Goal: Information Seeking & Learning: Learn about a topic

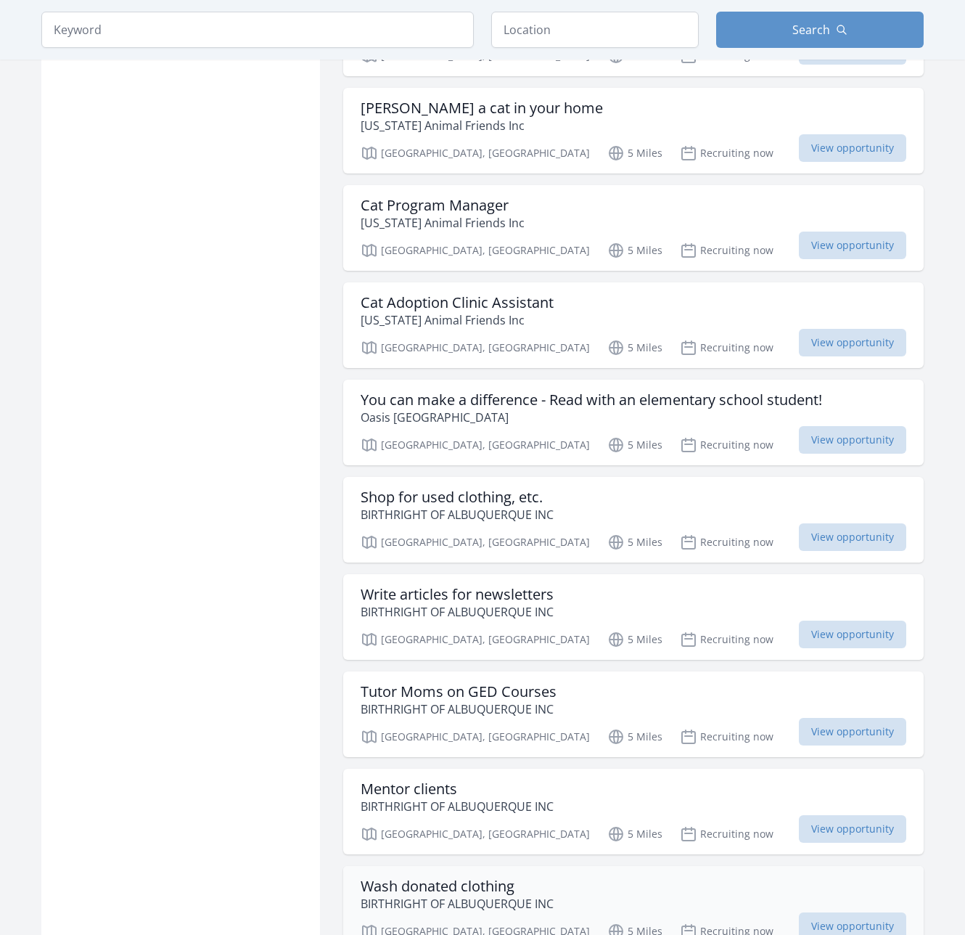
scroll to position [1379, 0]
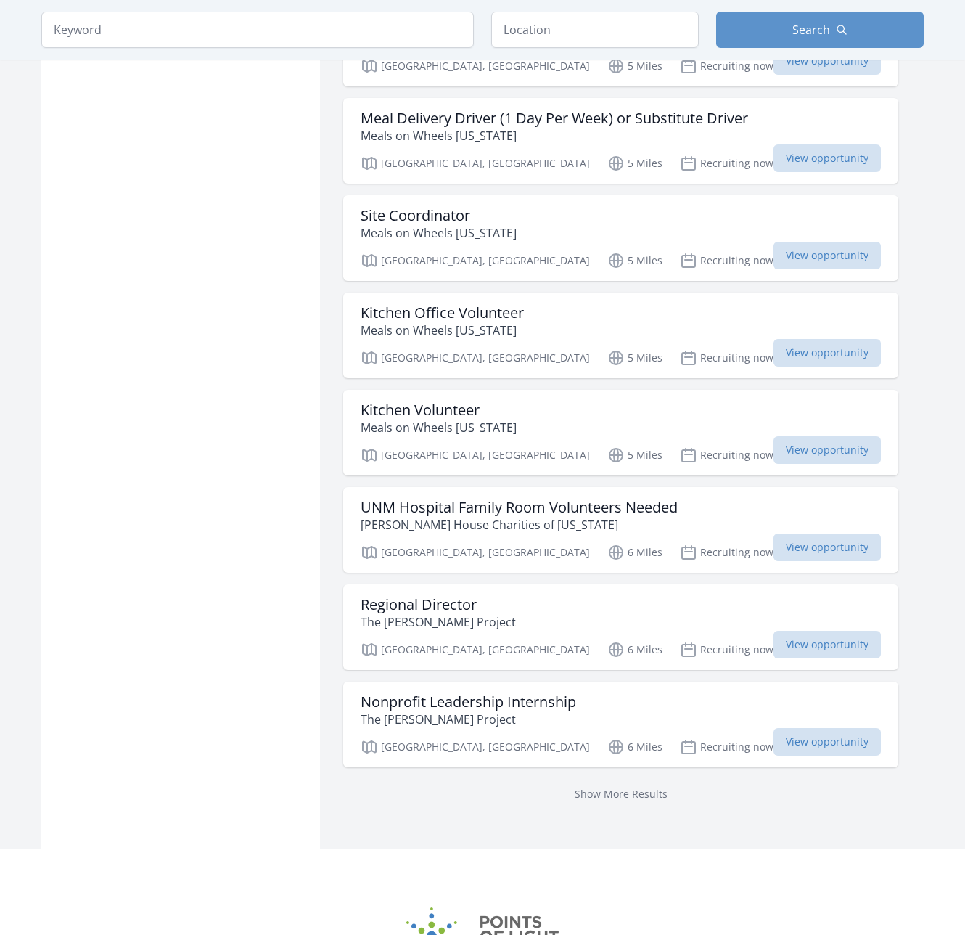
scroll to position [1524, 0]
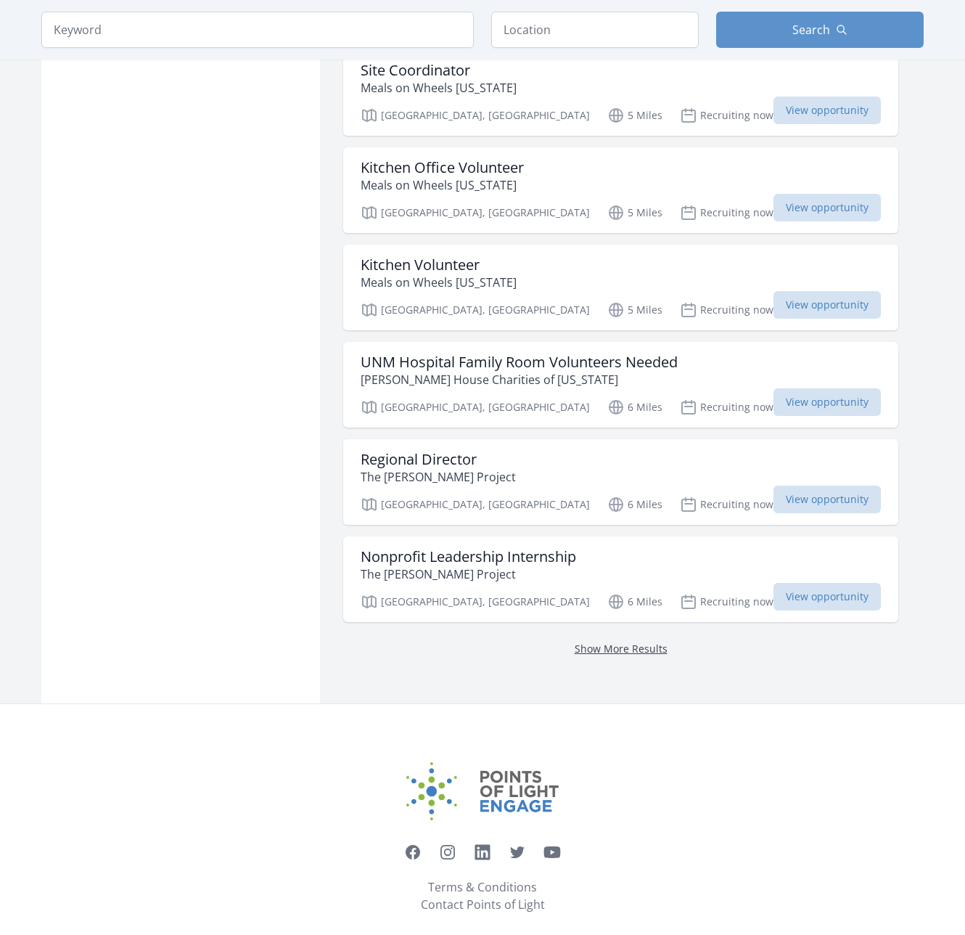
click at [575, 641] on link "Show More Results" at bounding box center [621, 648] width 93 height 14
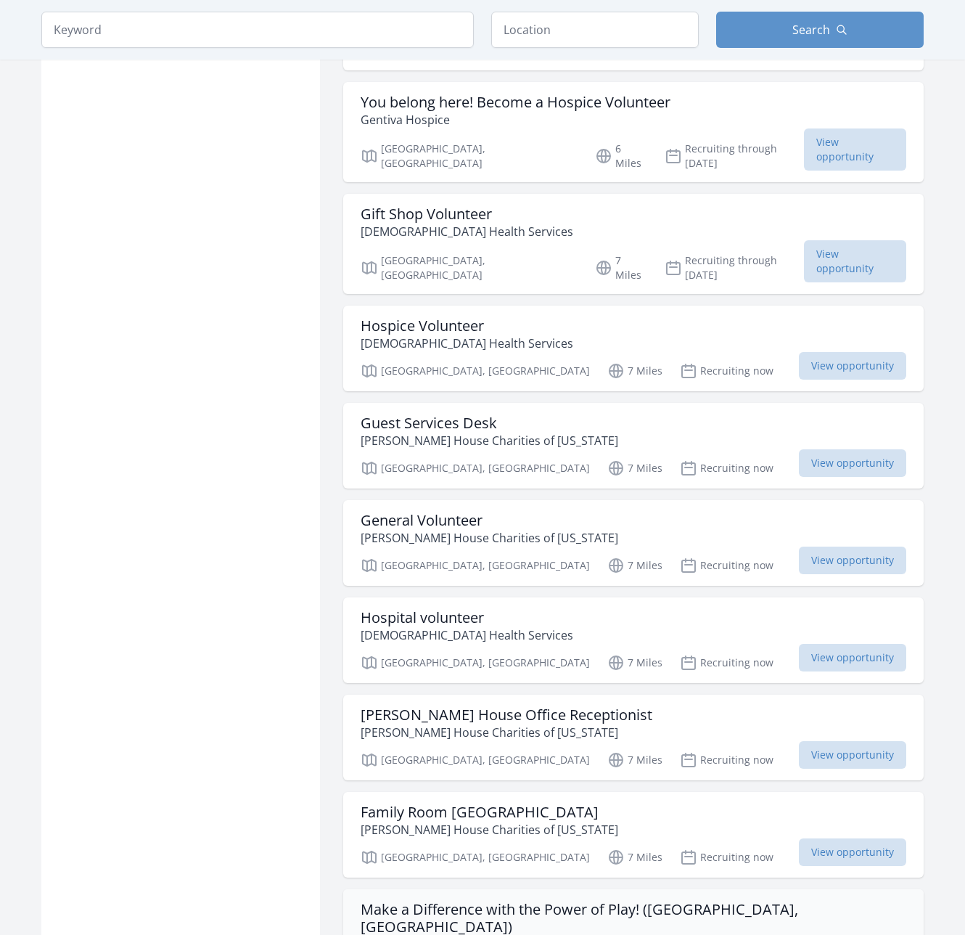
scroll to position [3192, 0]
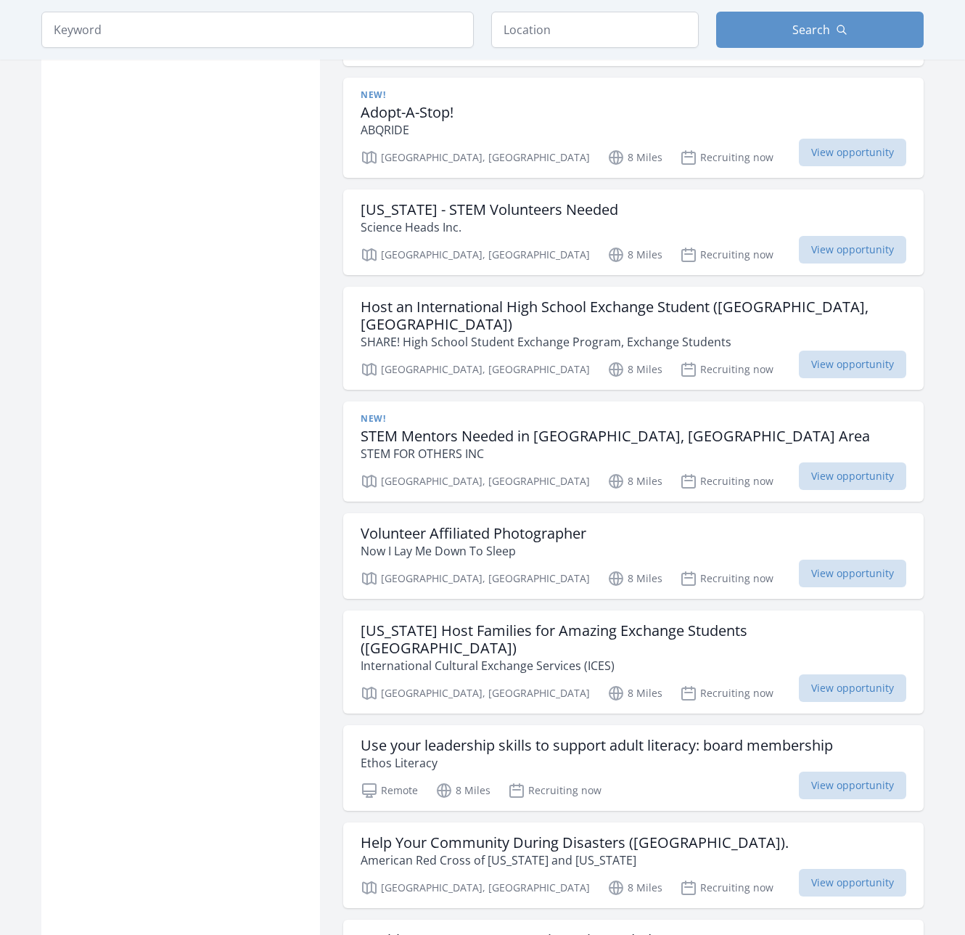
scroll to position [5151, 0]
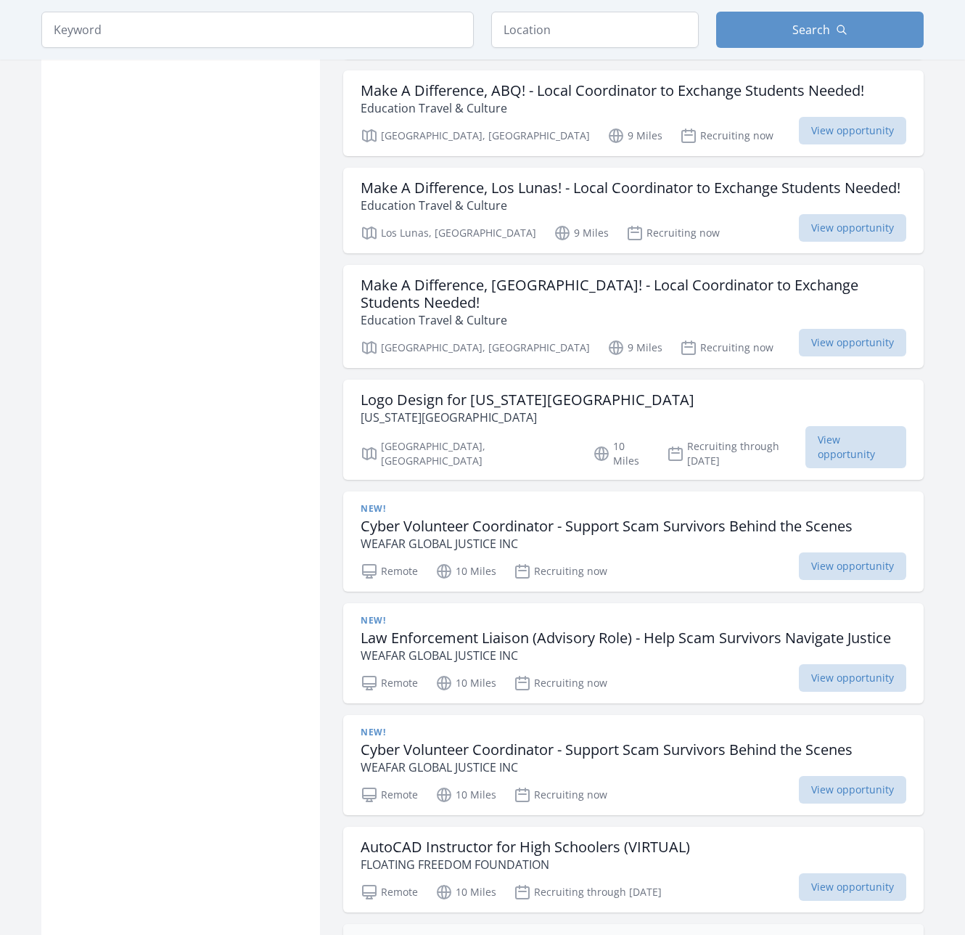
scroll to position [7328, 0]
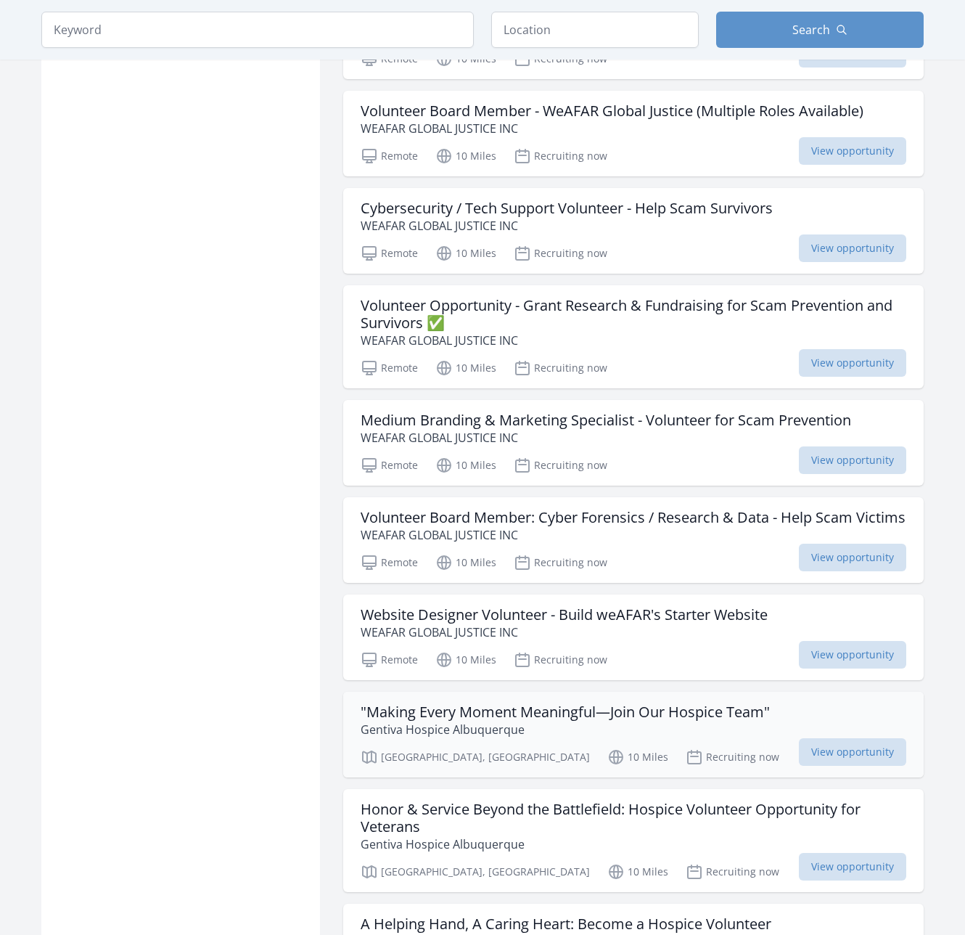
scroll to position [9360, 0]
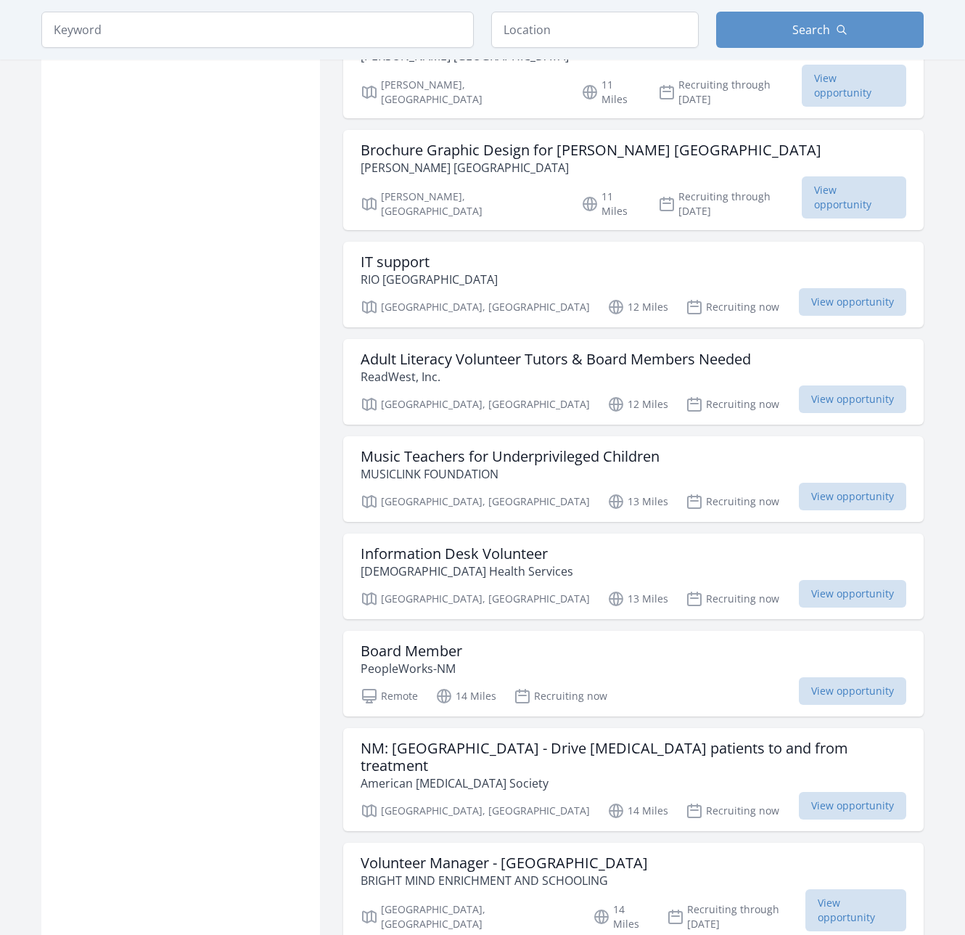
scroll to position [11246, 0]
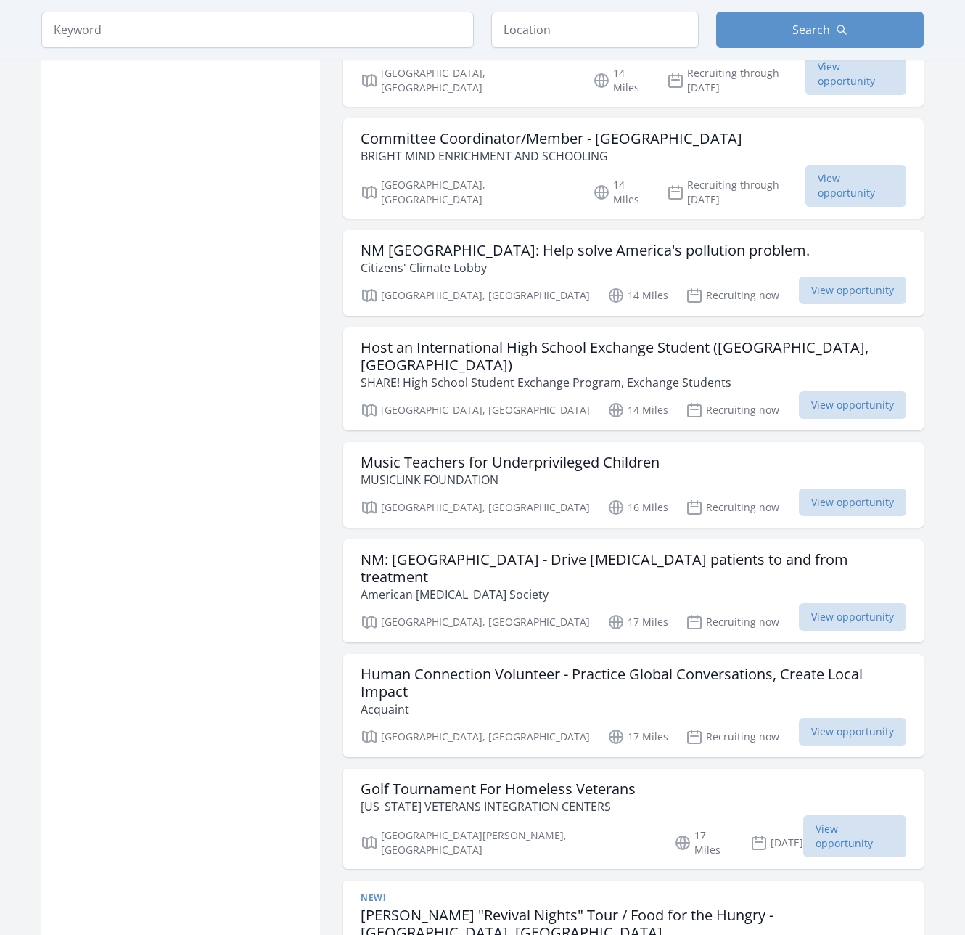
scroll to position [13423, 0]
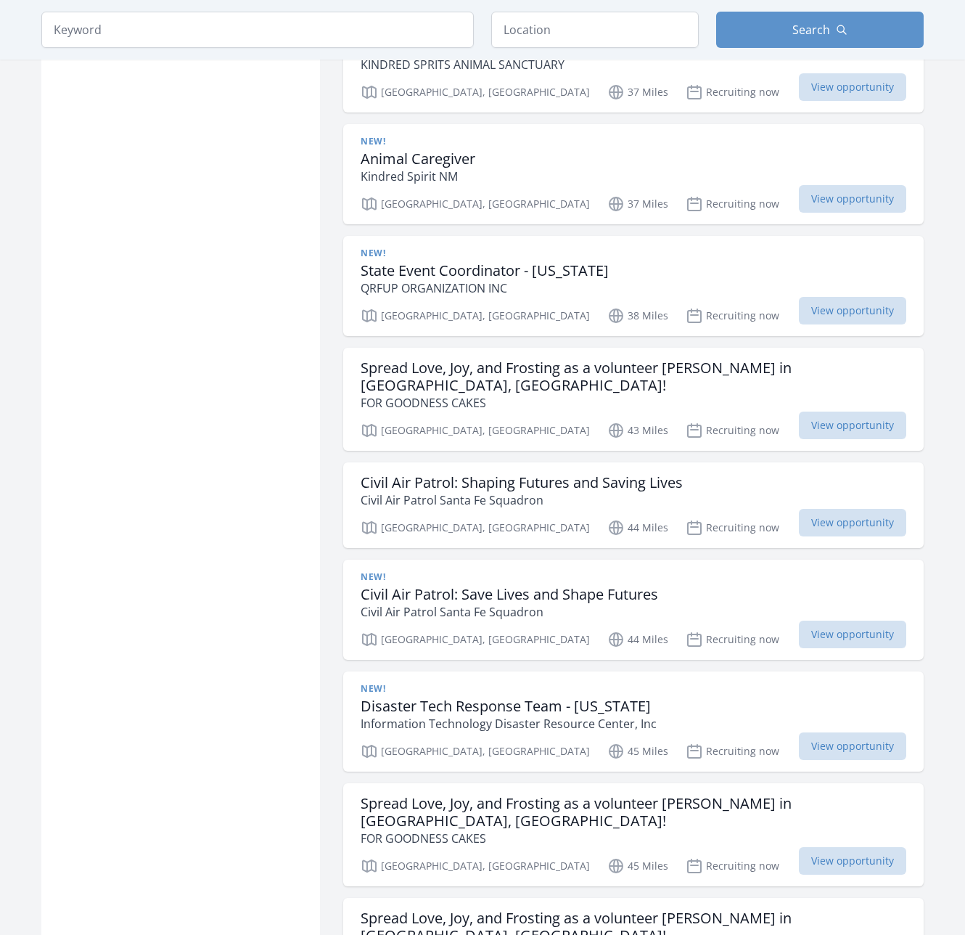
scroll to position [15382, 0]
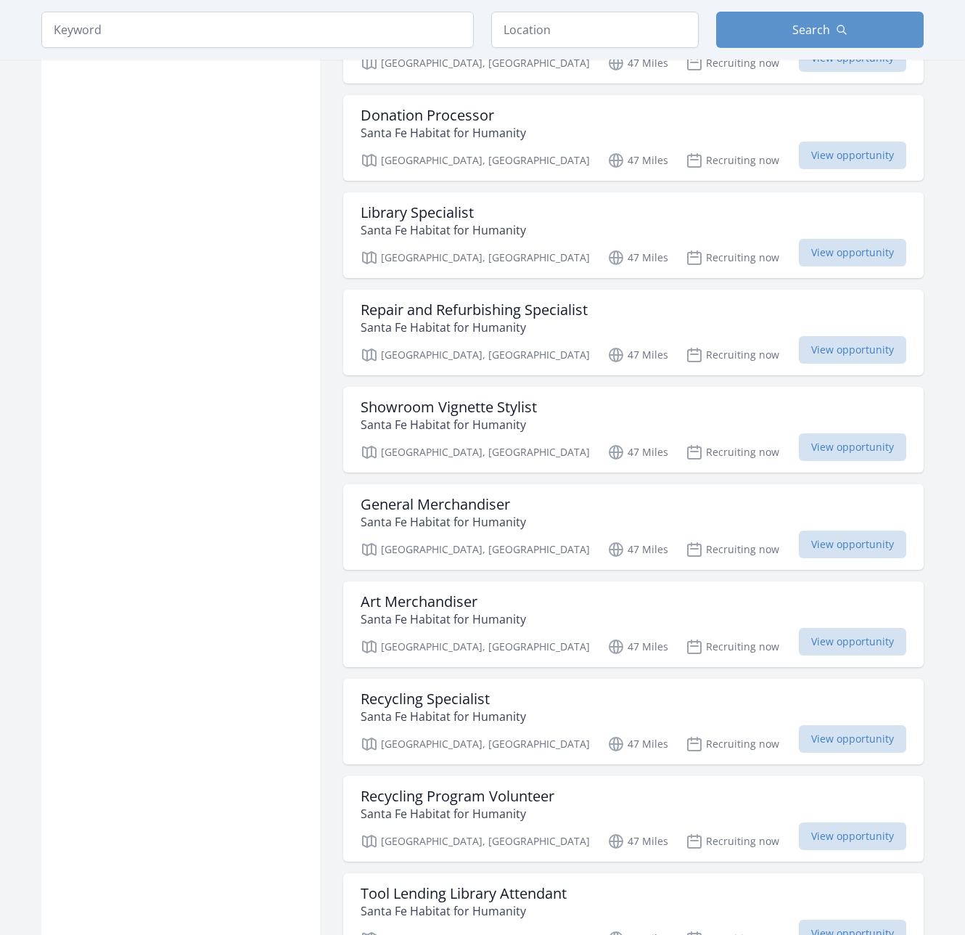
scroll to position [16905, 0]
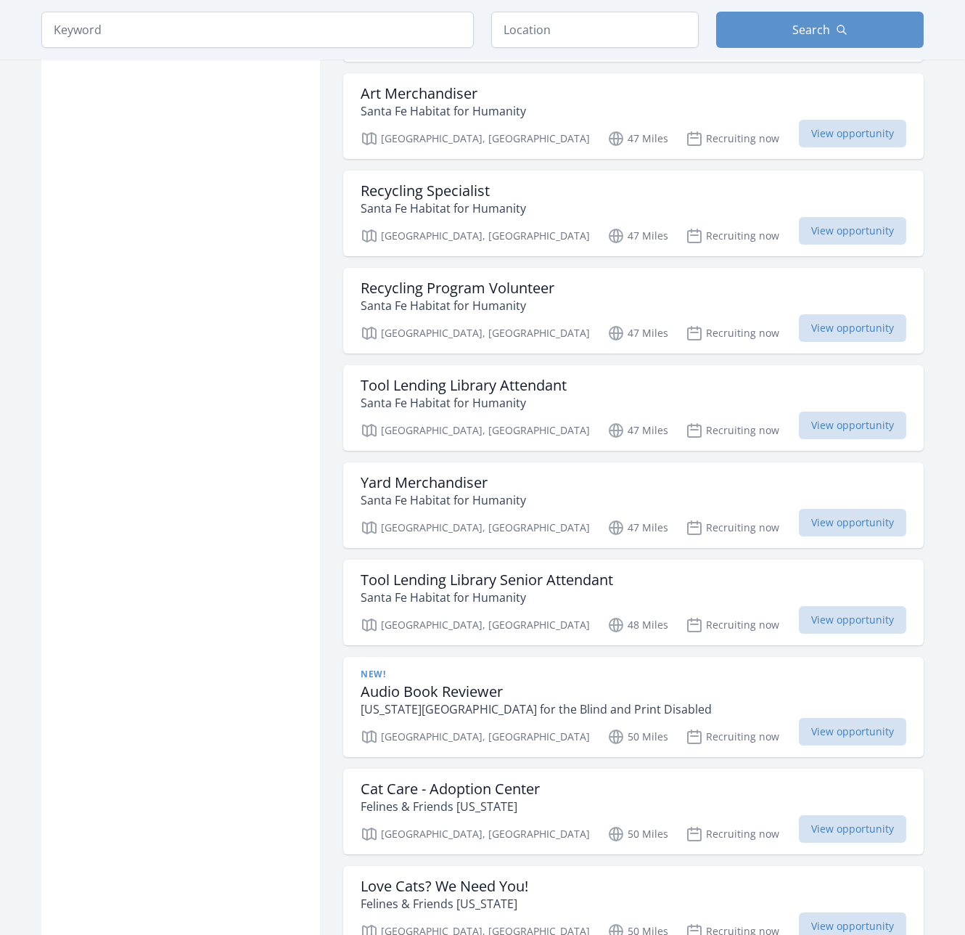
scroll to position [17413, 0]
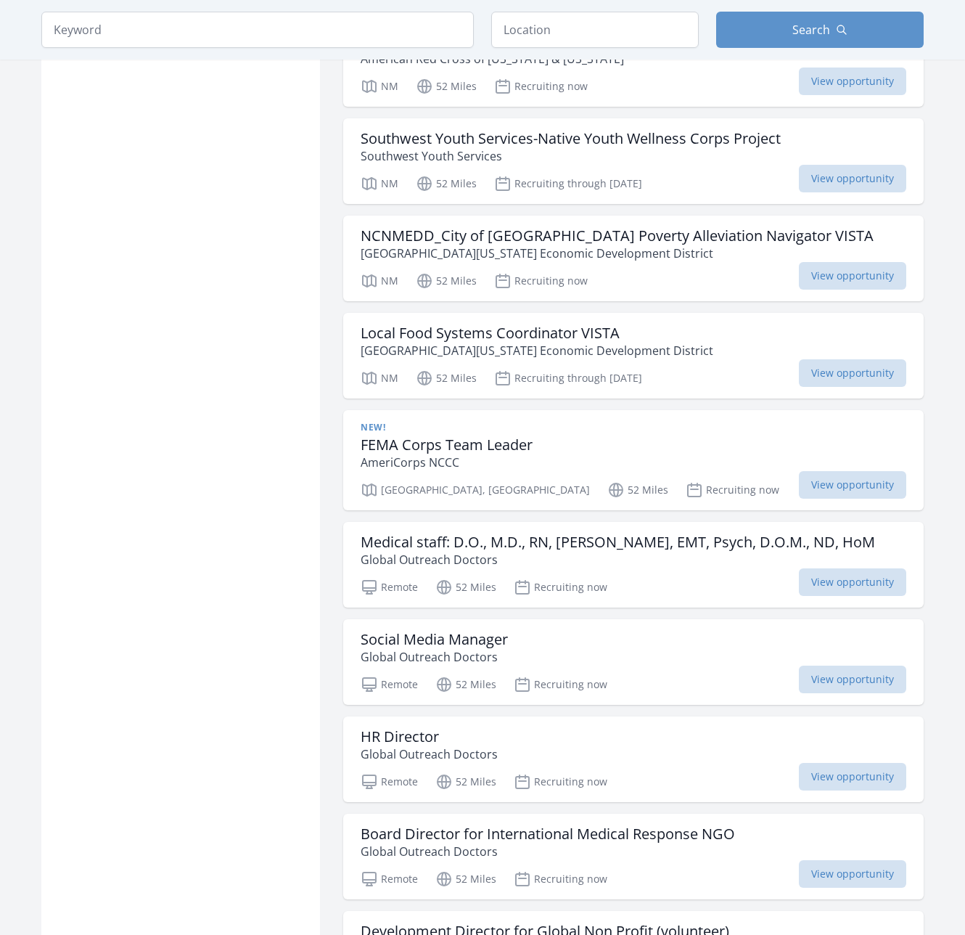
scroll to position [20678, 0]
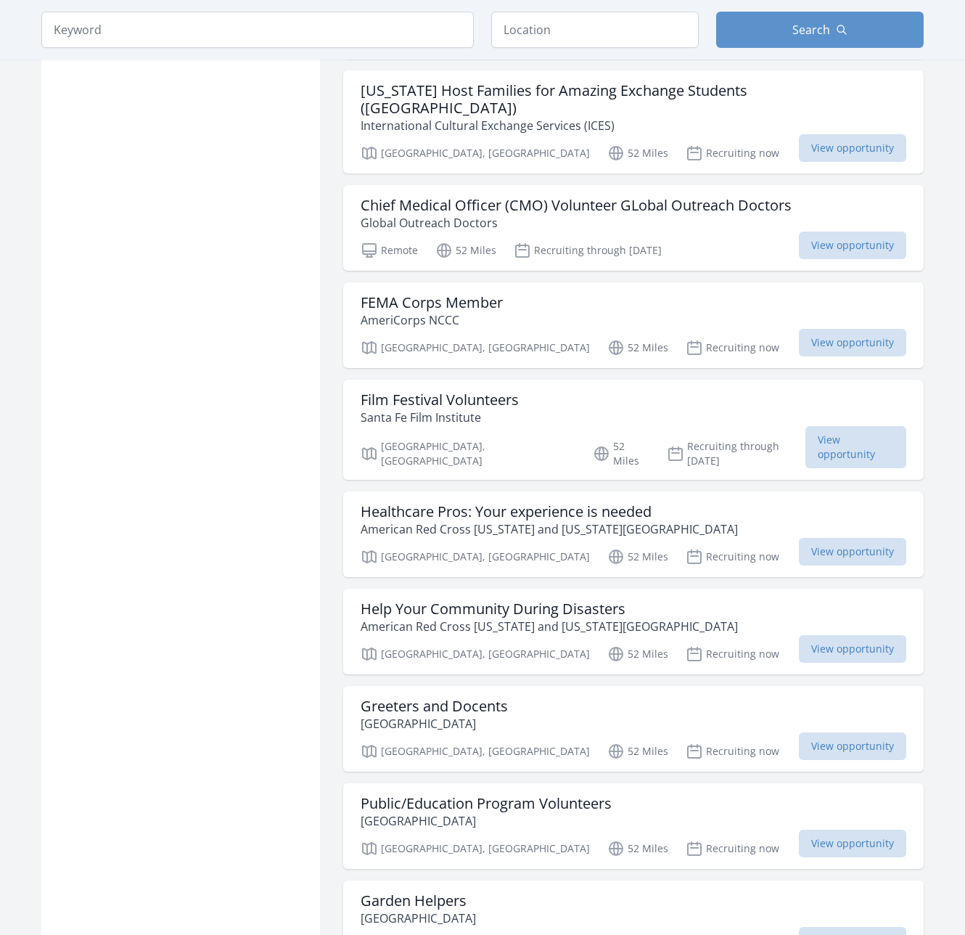
scroll to position [22927, 0]
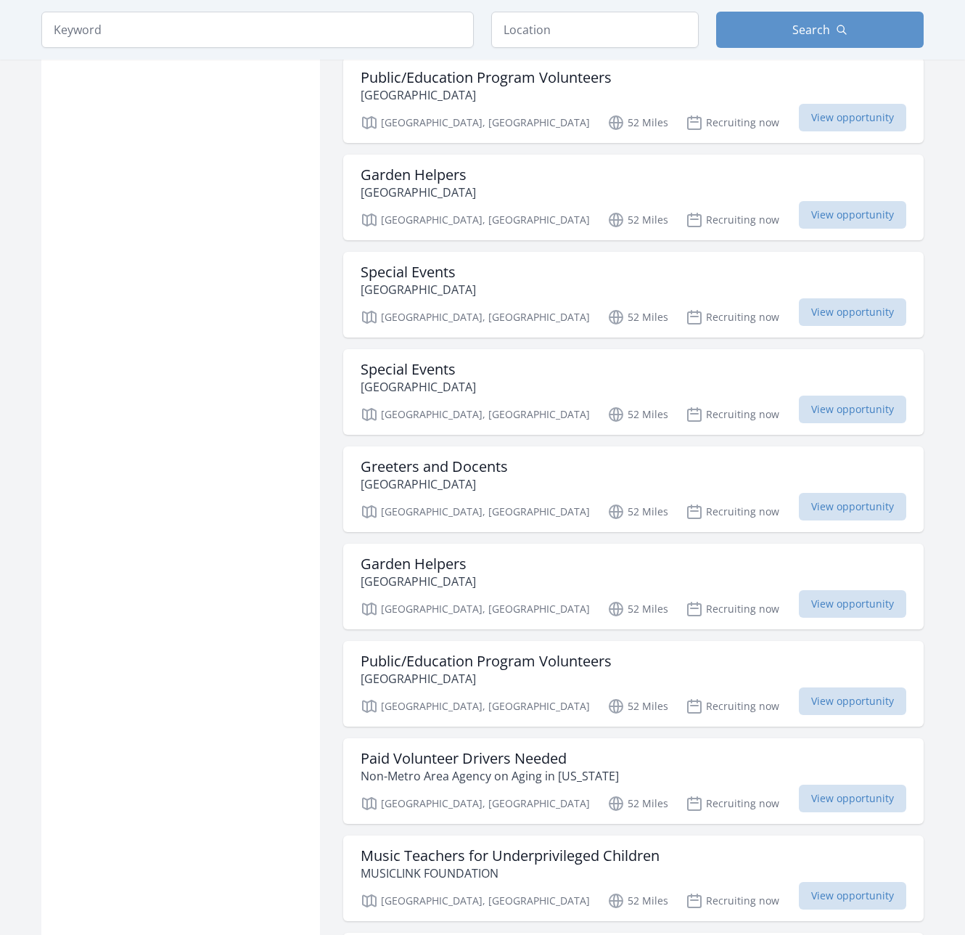
scroll to position [23218, 0]
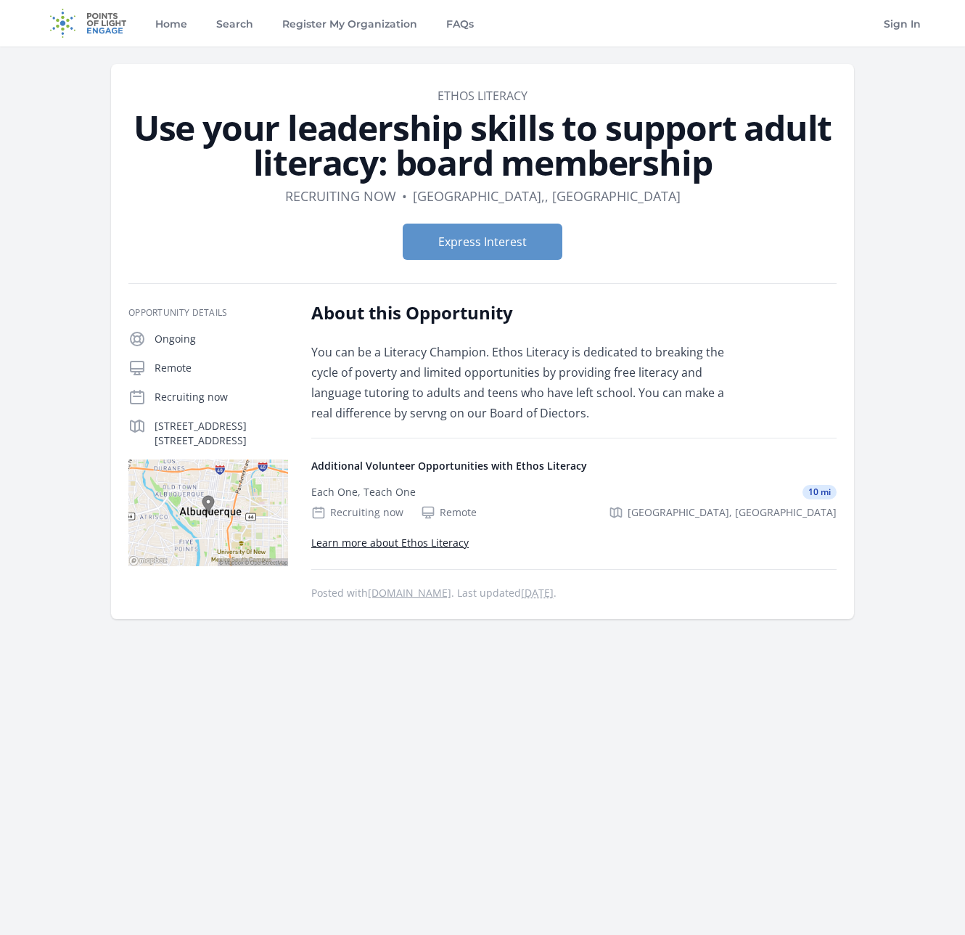
drag, startPoint x: 377, startPoint y: 536, endPoint x: 373, endPoint y: 549, distance: 13.8
drag, startPoint x: 373, startPoint y: 549, endPoint x: 377, endPoint y: 535, distance: 15.1
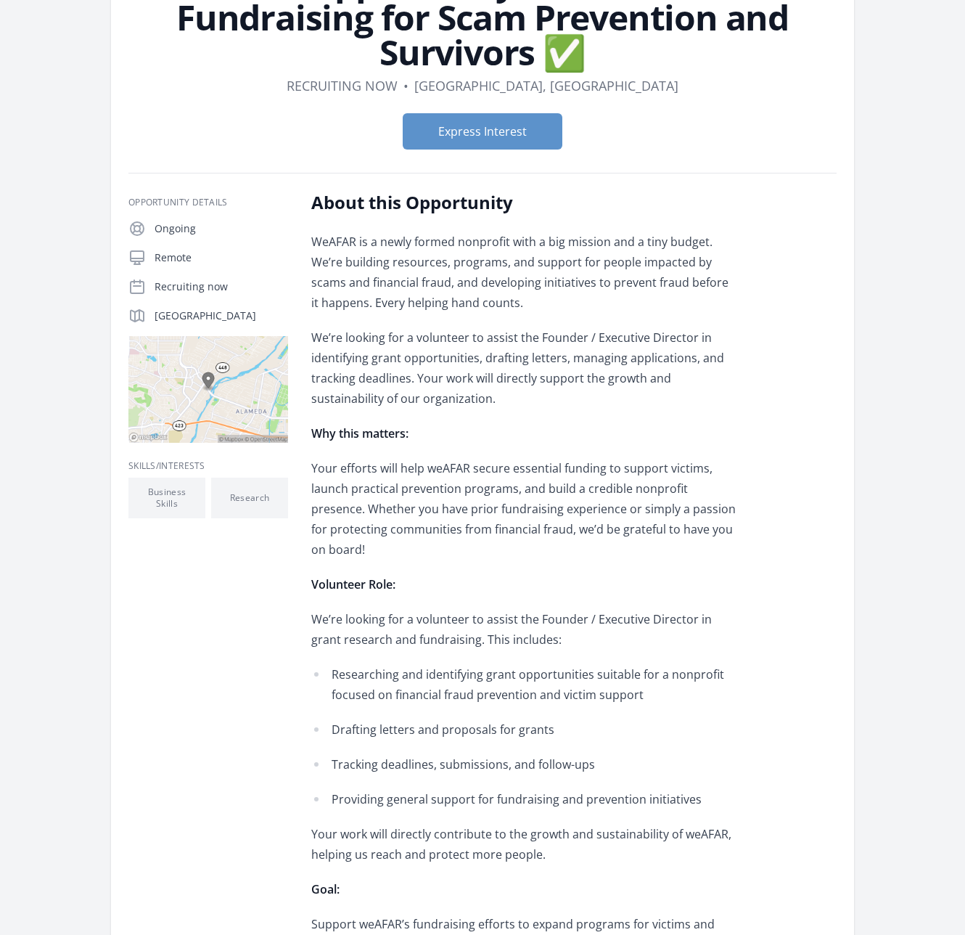
scroll to position [363, 0]
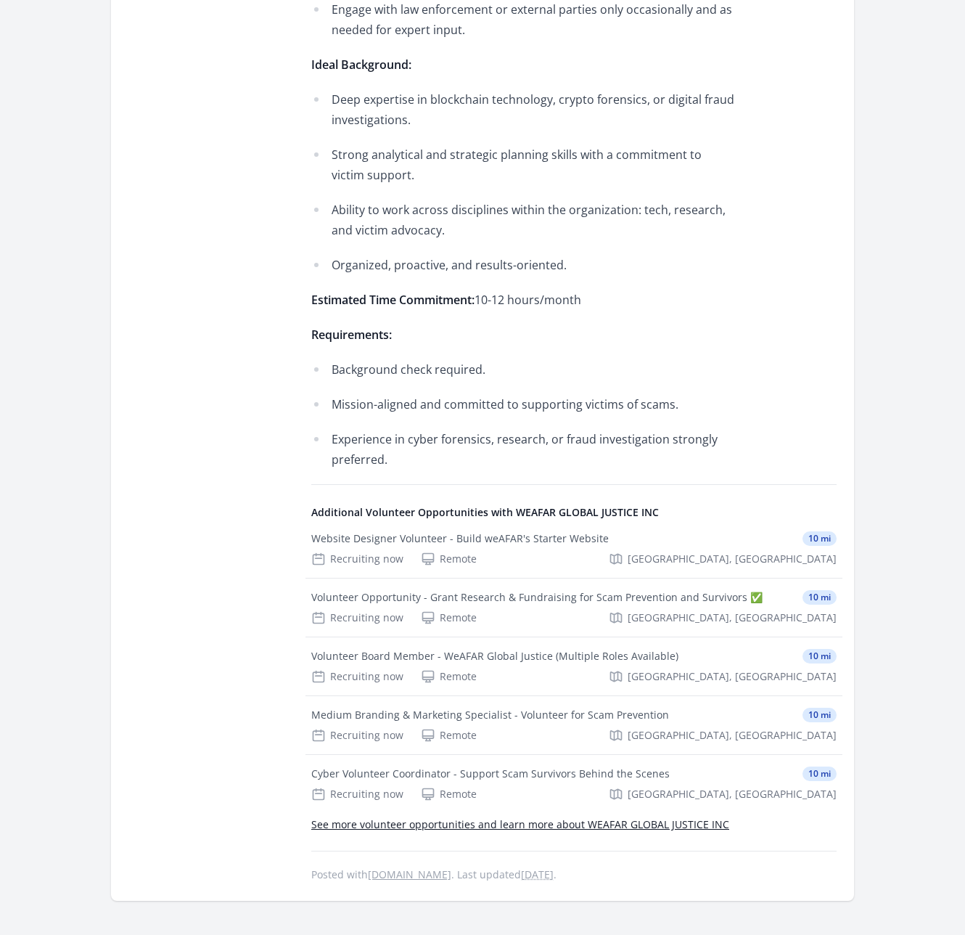
scroll to position [1088, 0]
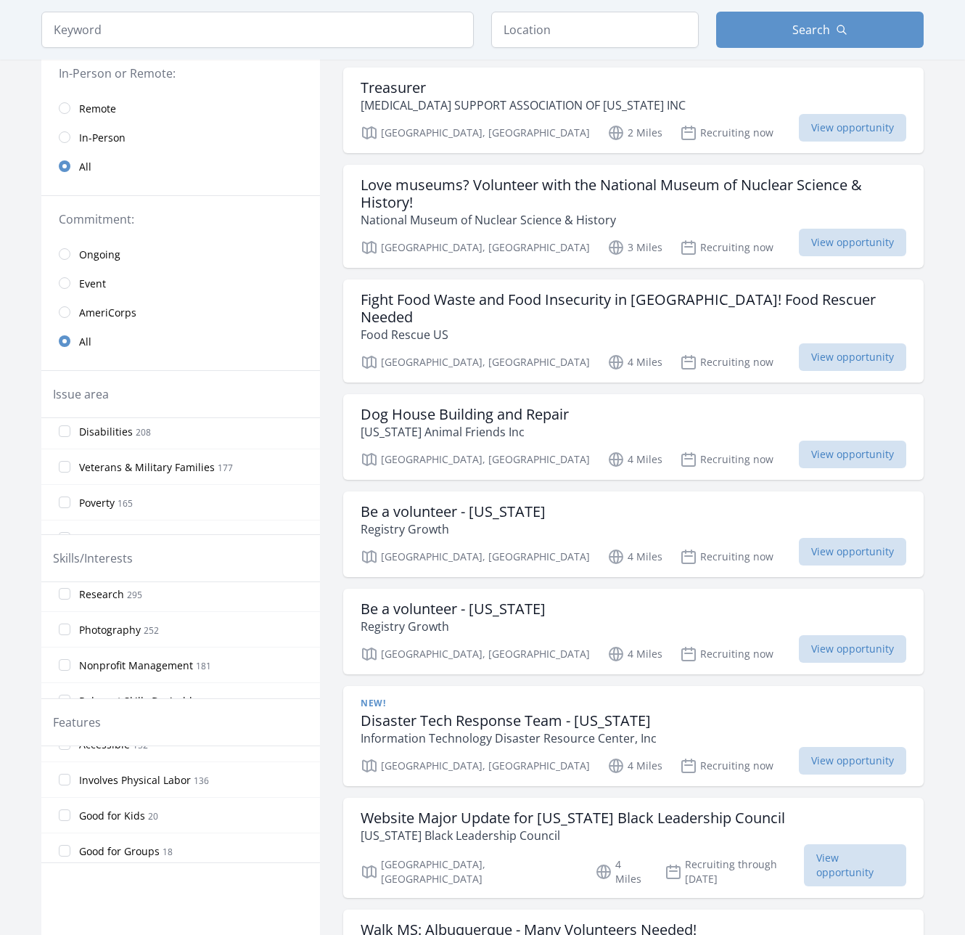
scroll to position [406, 0]
click at [65, 451] on input "Veterans & Military Families 177" at bounding box center [65, 457] width 12 height 12
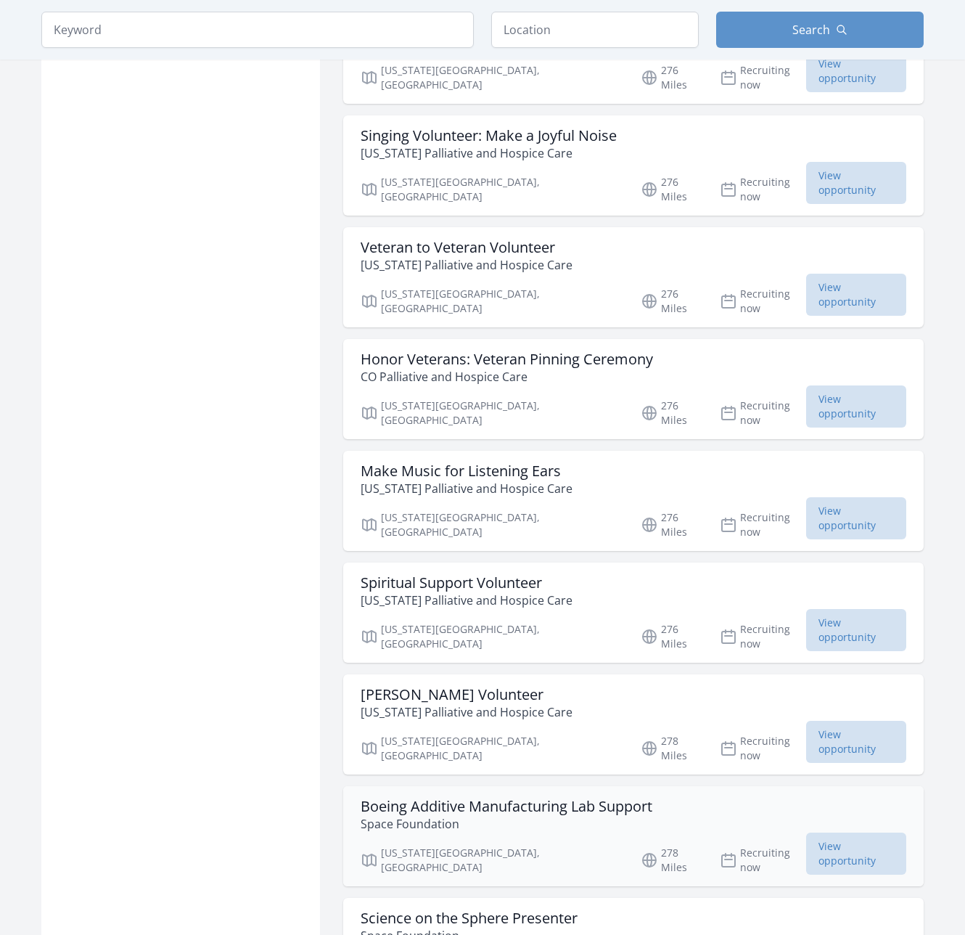
scroll to position [1306, 0]
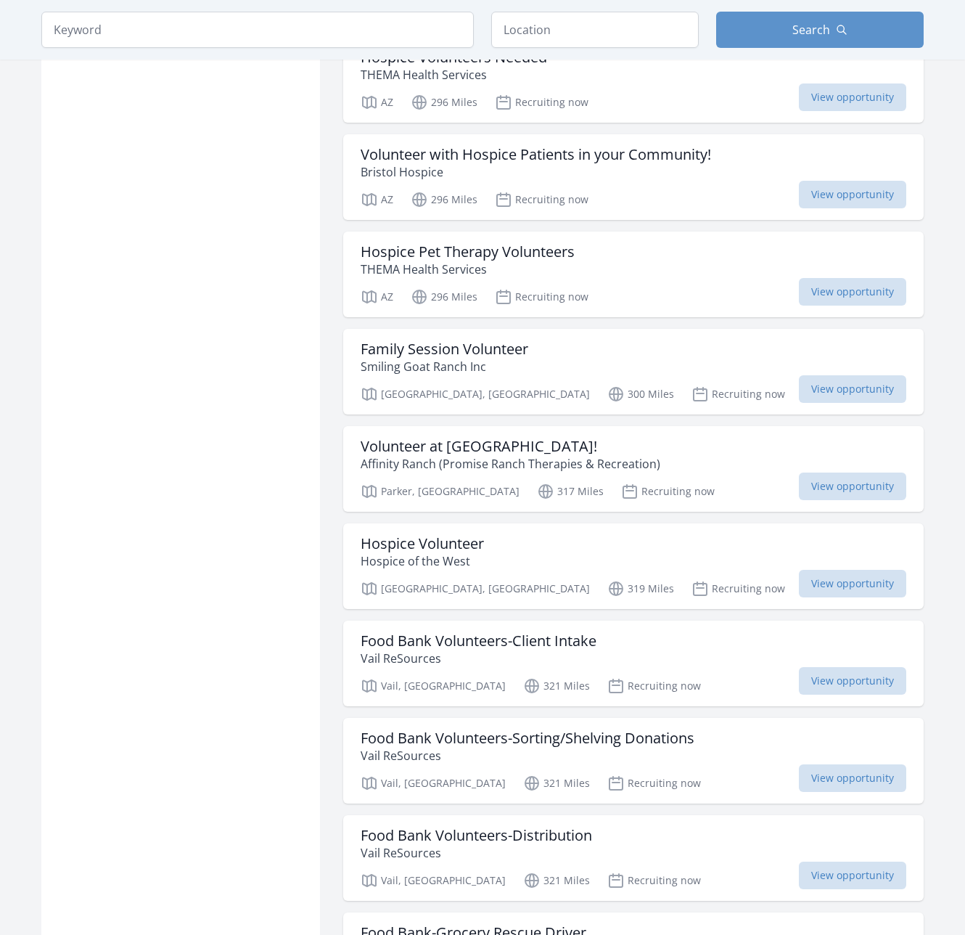
scroll to position [3338, 0]
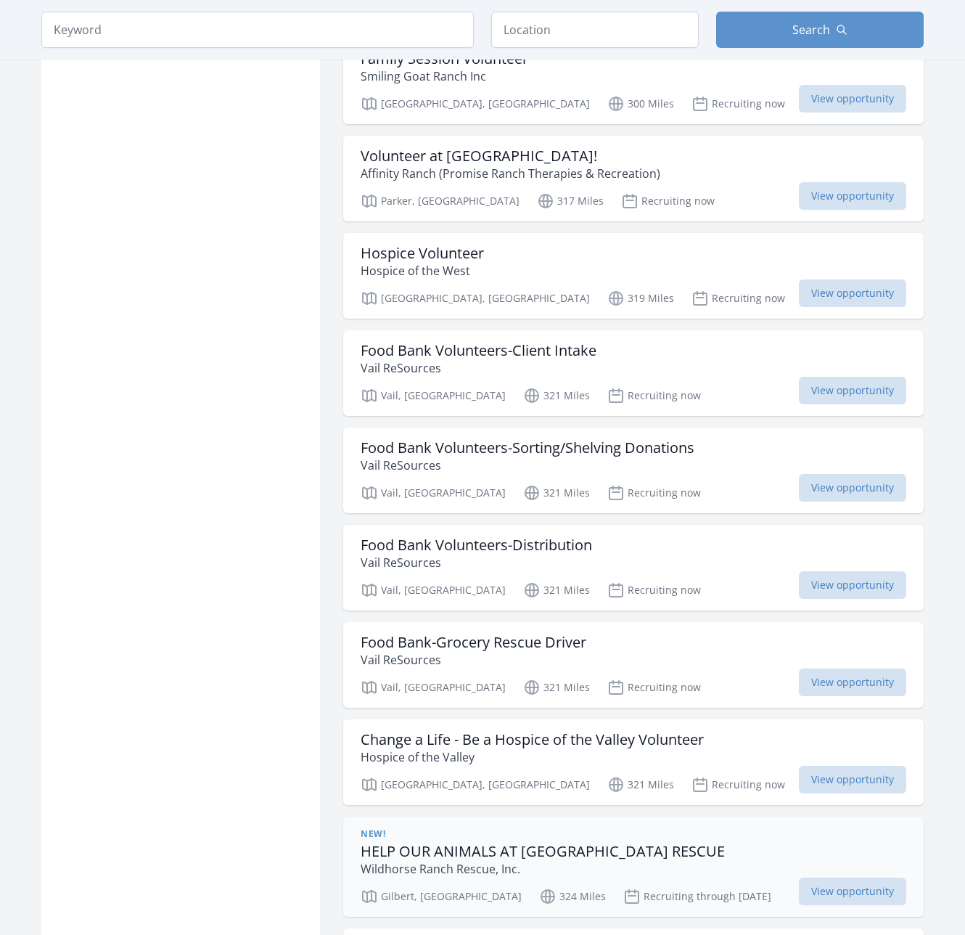
scroll to position [3525, 0]
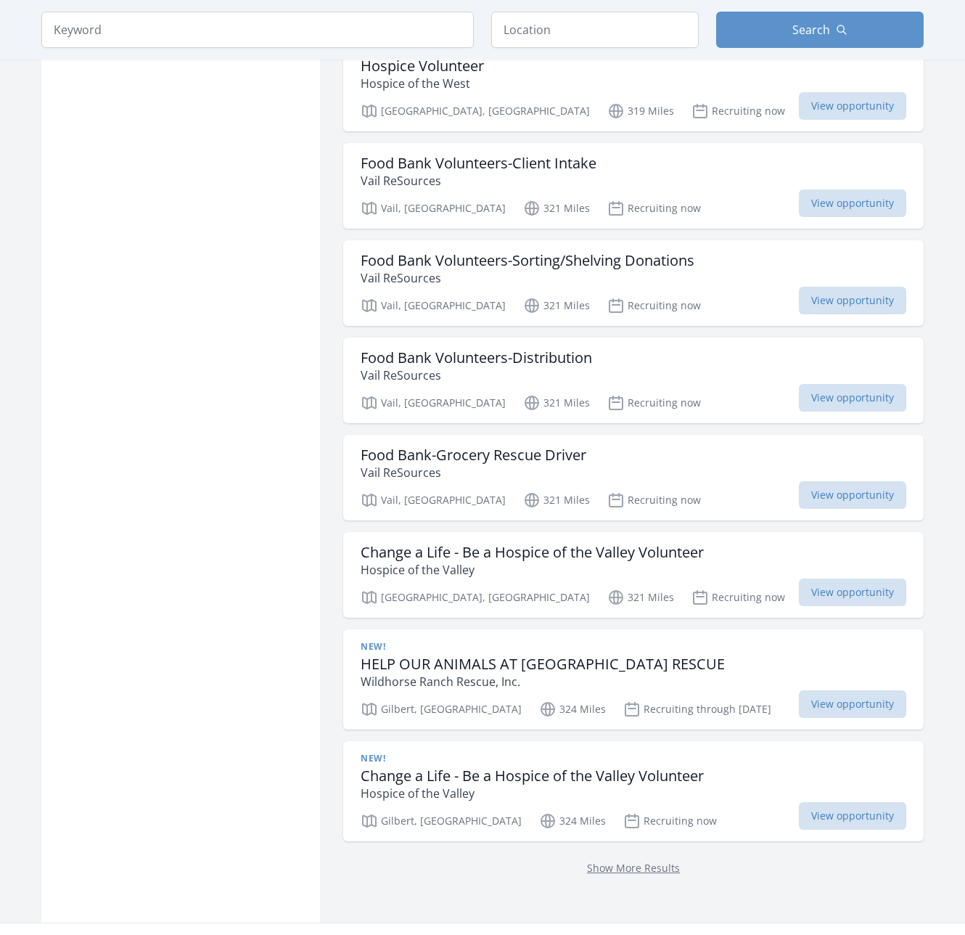
click at [564, 858] on p "Show More Results" at bounding box center [634, 866] width 546 height 17
click at [587, 861] on link "Show More Results" at bounding box center [633, 868] width 93 height 14
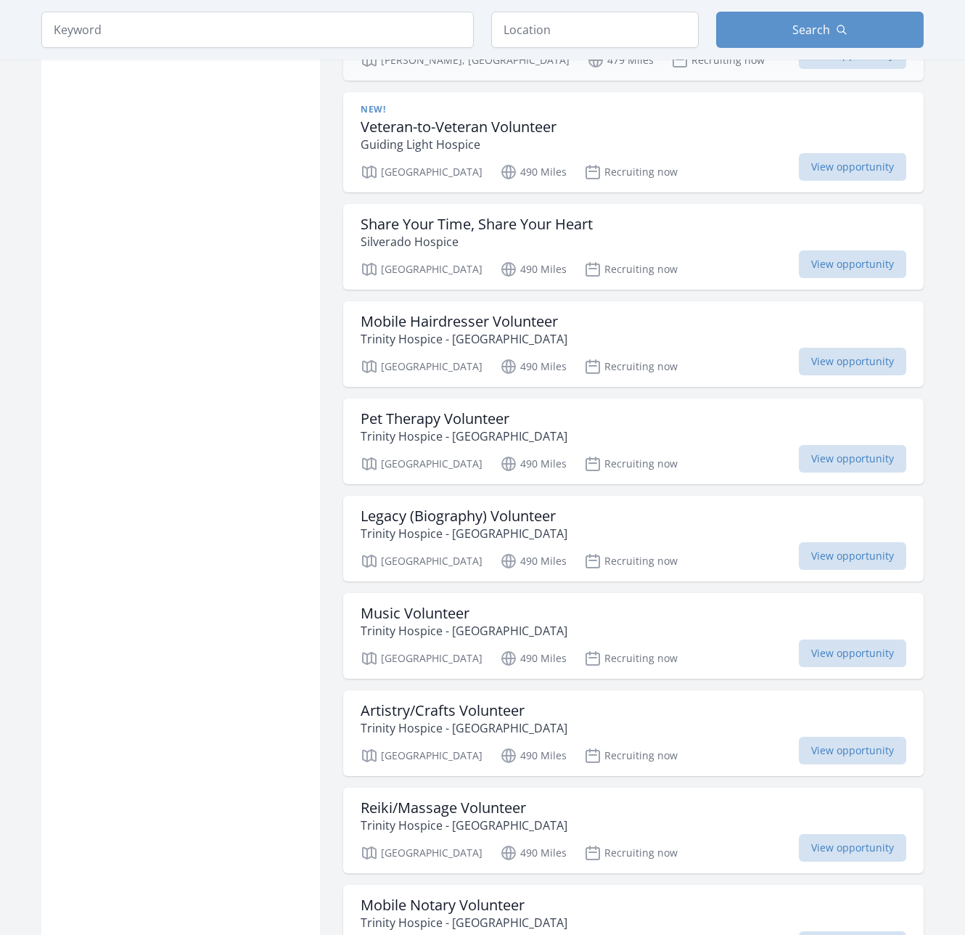
scroll to position [5339, 0]
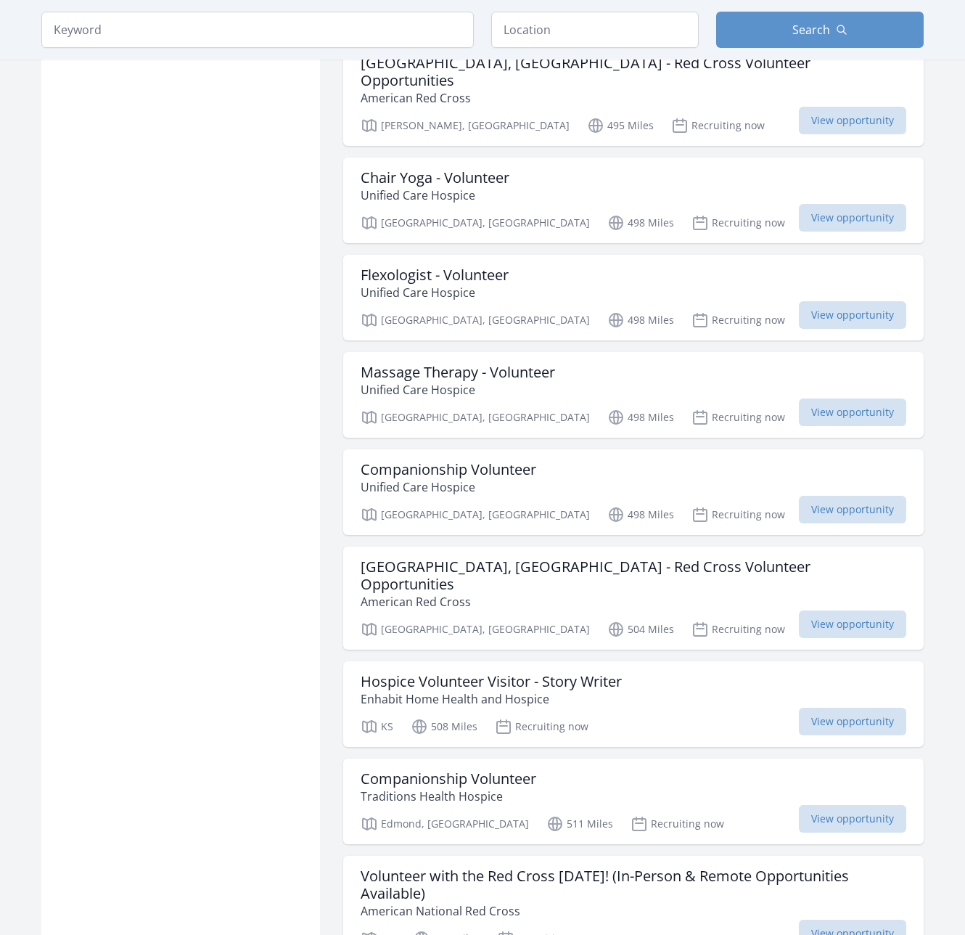
scroll to position [7153, 0]
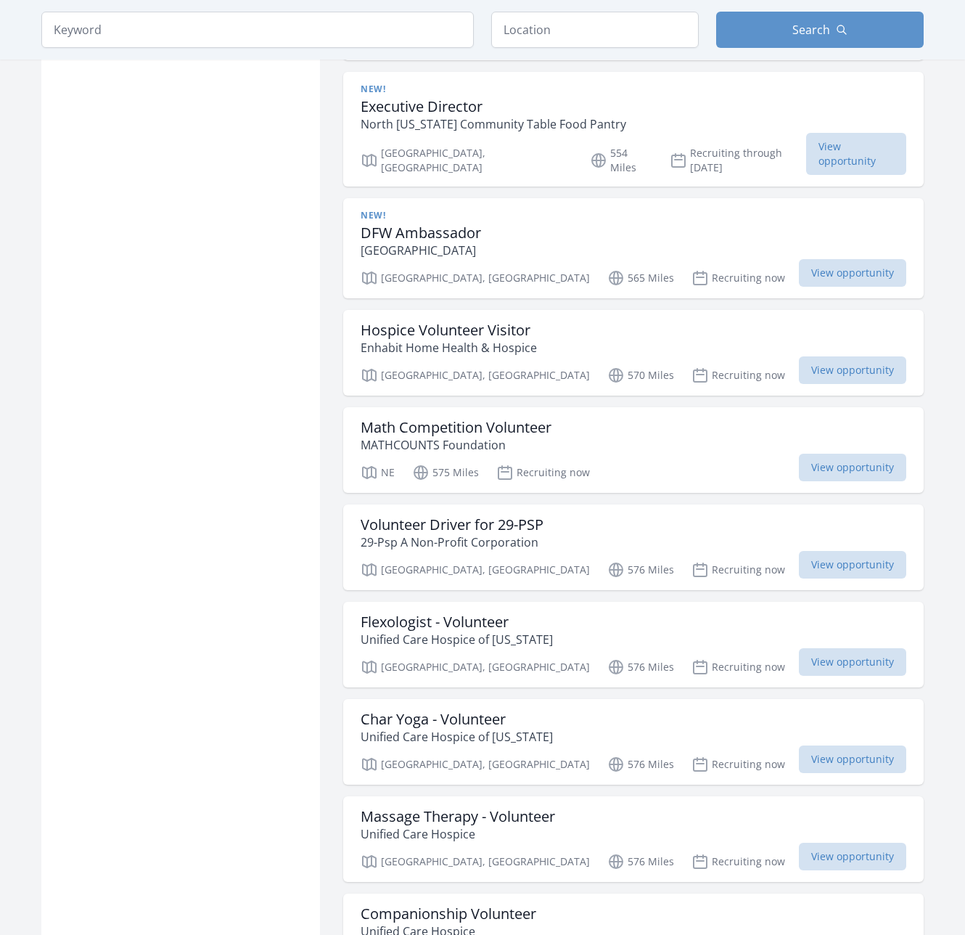
scroll to position [8604, 0]
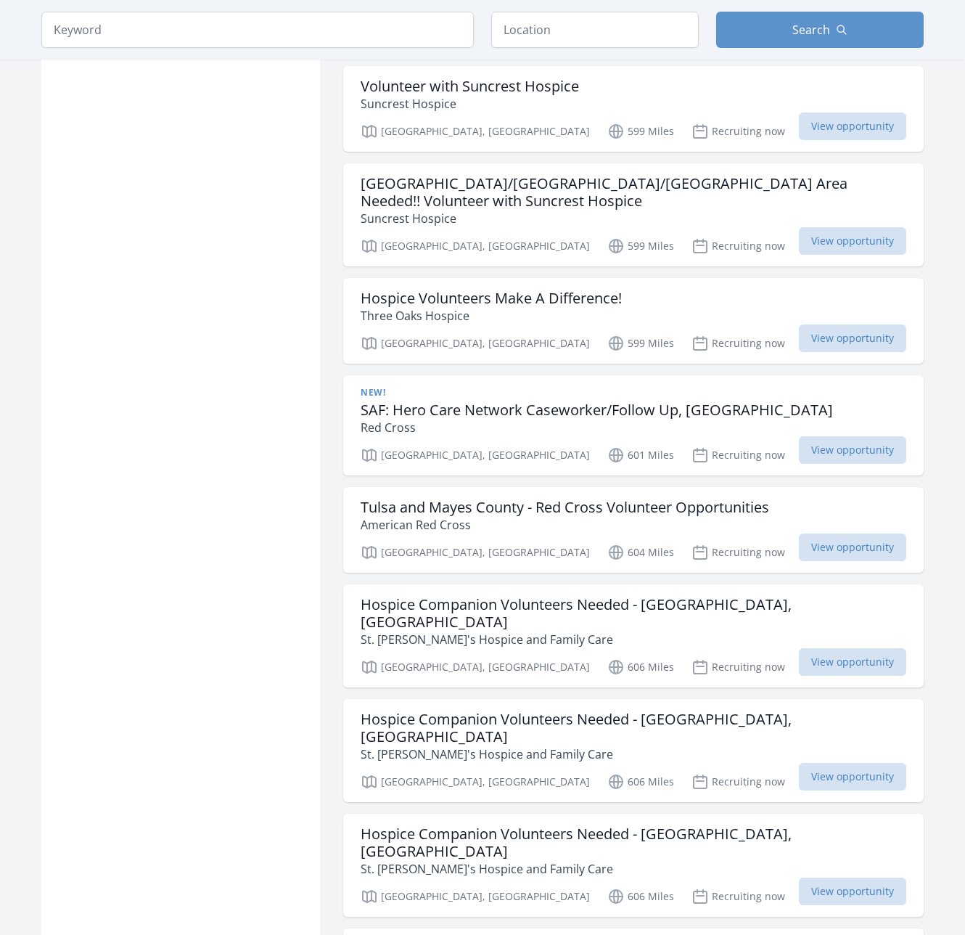
scroll to position [10882, 0]
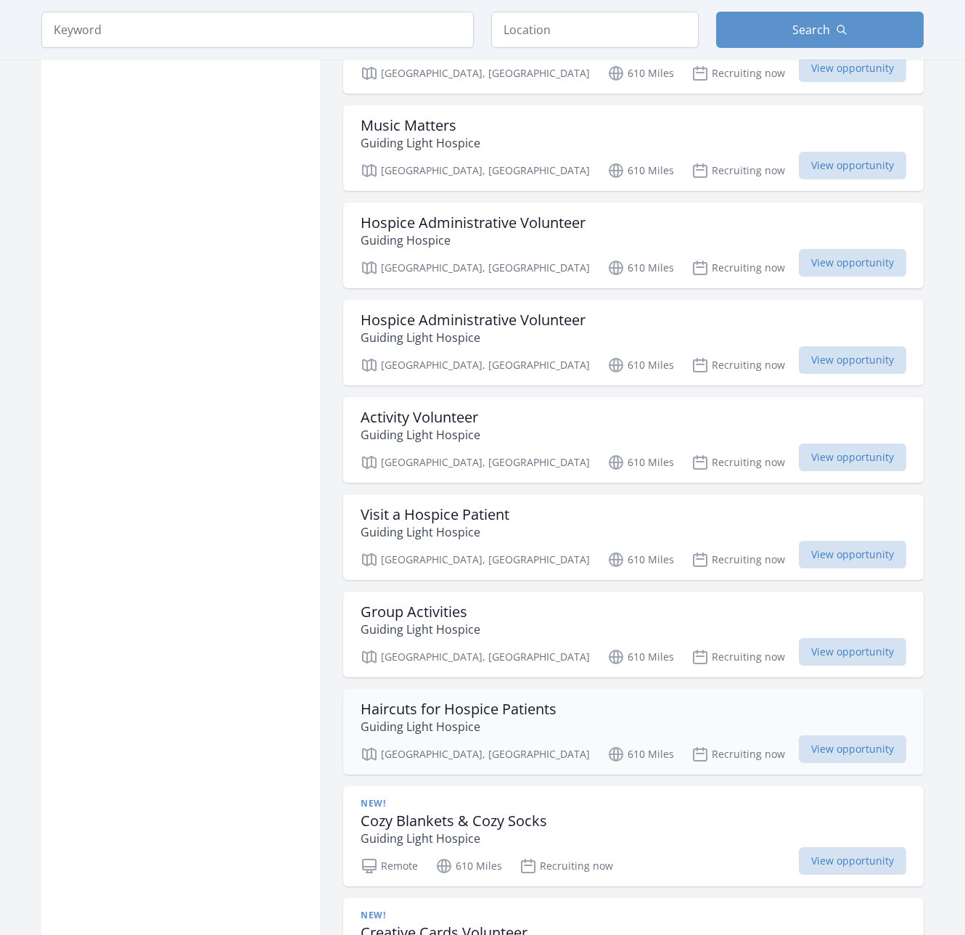
scroll to position [12115, 0]
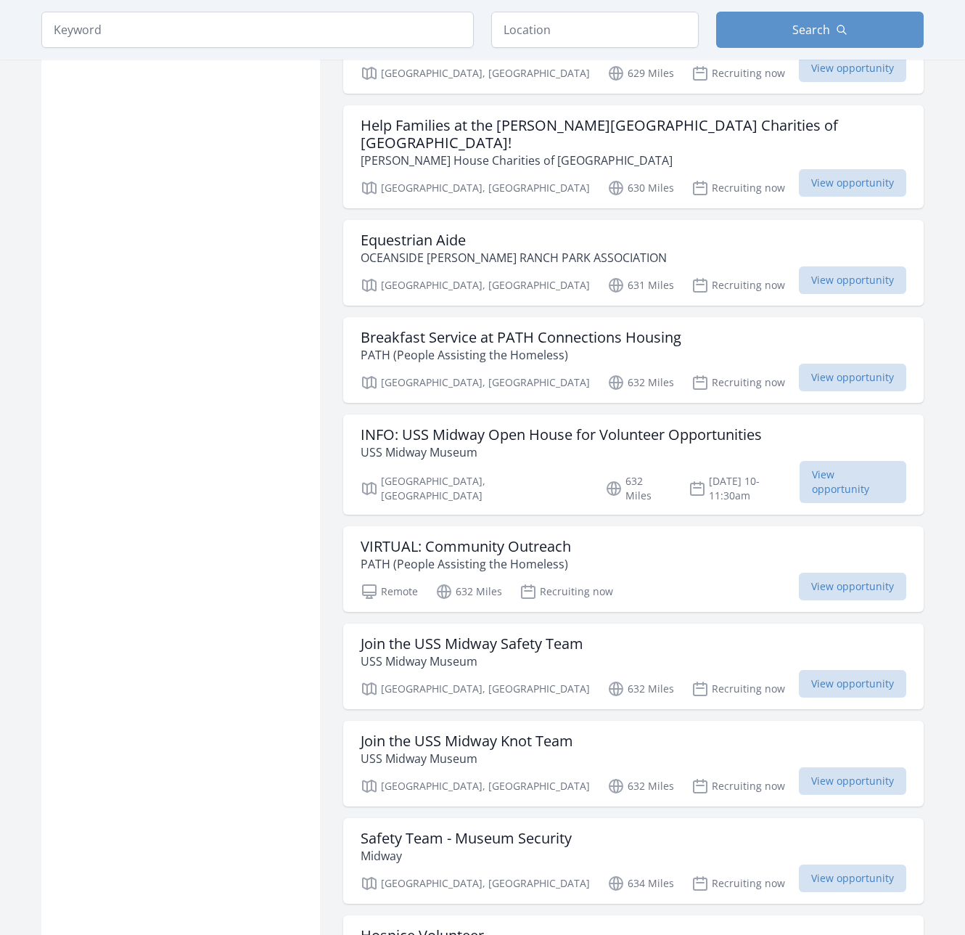
scroll to position [14219, 0]
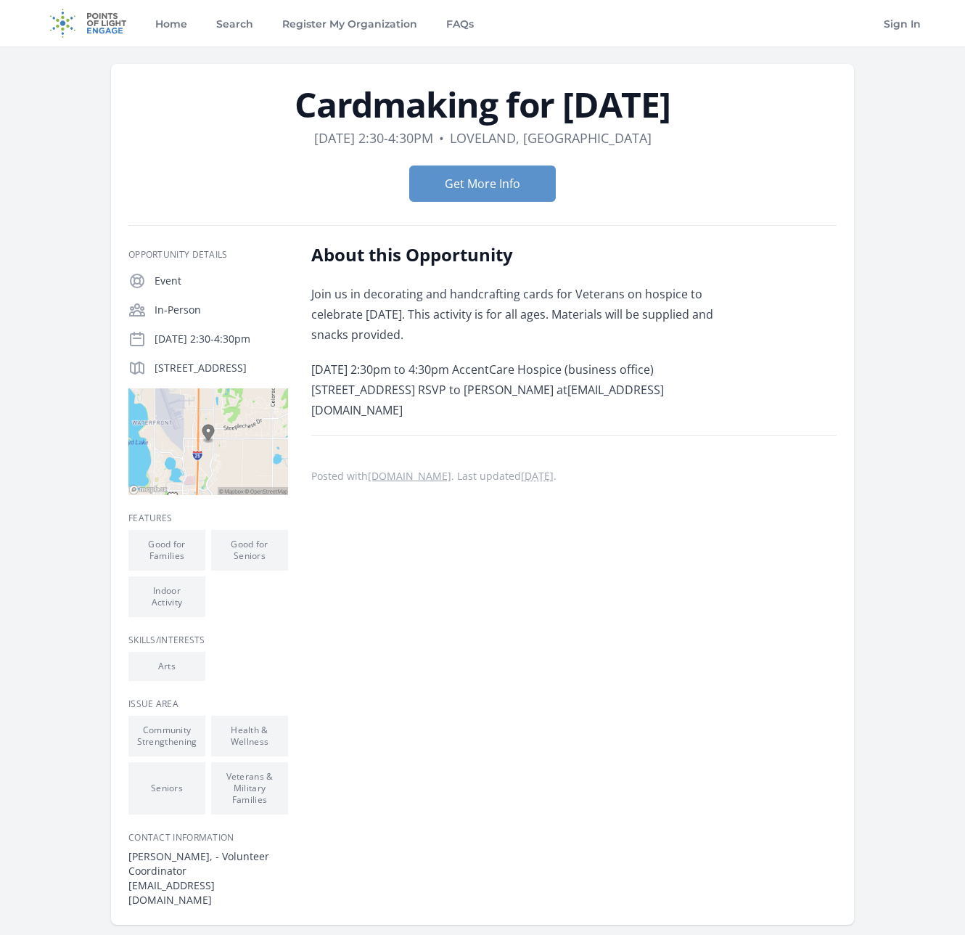
scroll to position [73, 0]
